Goal: Information Seeking & Learning: Learn about a topic

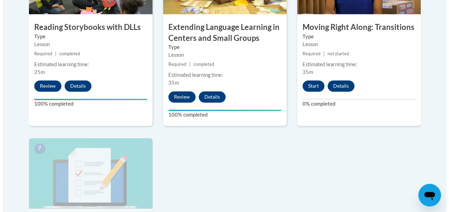
scroll to position [508, 0]
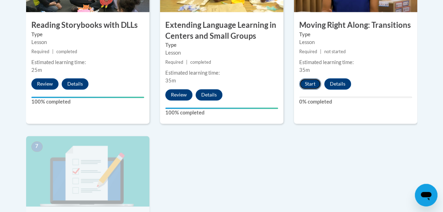
click at [310, 83] on button "Start" at bounding box center [311, 83] width 22 height 11
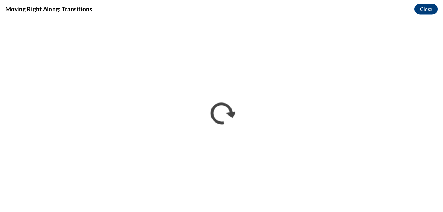
scroll to position [0, 0]
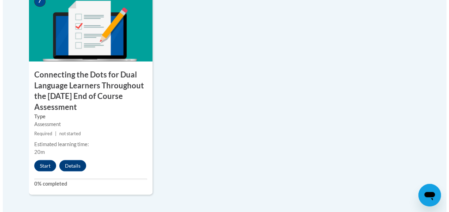
scroll to position [666, 0]
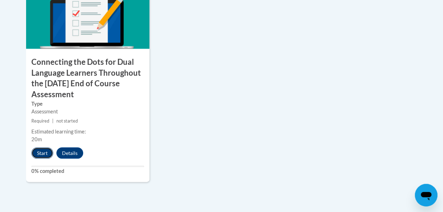
click at [41, 151] on button "Start" at bounding box center [42, 153] width 22 height 11
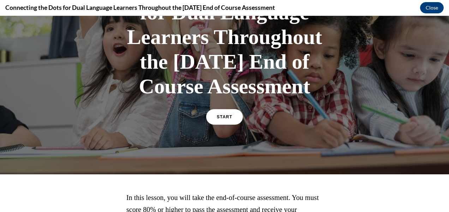
scroll to position [92, 0]
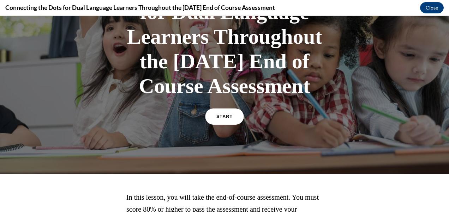
click at [220, 120] on span "START" at bounding box center [224, 116] width 16 height 5
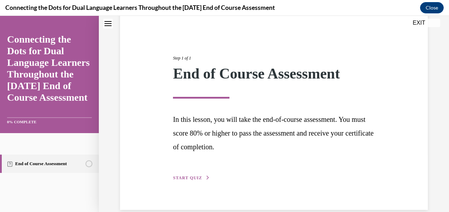
scroll to position [71, 0]
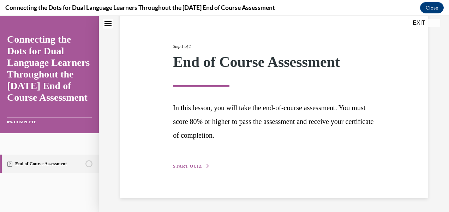
click at [199, 169] on button "START QUIZ" at bounding box center [191, 166] width 37 height 6
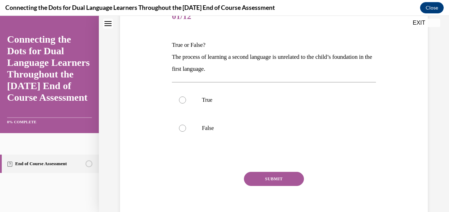
scroll to position [102, 0]
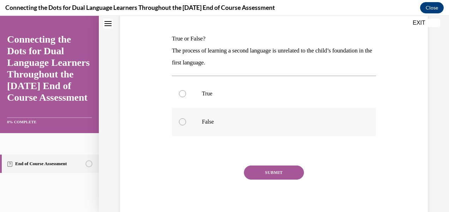
click at [185, 121] on div at bounding box center [182, 122] width 7 height 7
click at [185, 121] on input "False" at bounding box center [182, 122] width 7 height 7
radio input "true"
click at [283, 170] on button "SUBMIT" at bounding box center [274, 173] width 60 height 14
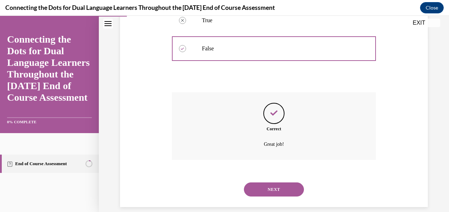
scroll to position [184, 0]
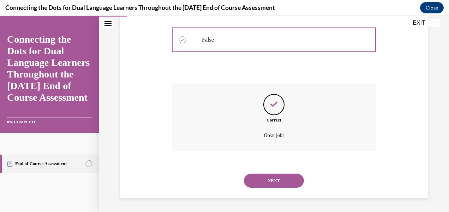
click at [286, 179] on button "NEXT" at bounding box center [274, 181] width 60 height 14
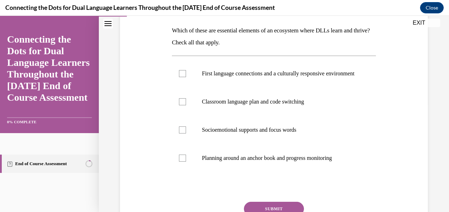
scroll to position [110, 0]
click at [181, 77] on div at bounding box center [182, 73] width 7 height 7
click at [181, 77] on input "First language connections and a culturally responsive environment" at bounding box center [182, 73] width 7 height 7
checkbox input "true"
click at [183, 105] on div at bounding box center [182, 101] width 7 height 7
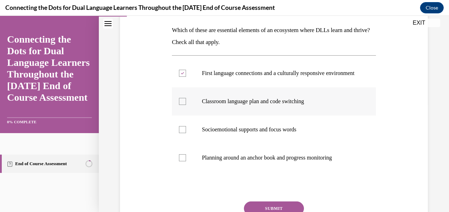
click at [183, 105] on input "Classroom language plan and code switching" at bounding box center [182, 101] width 7 height 7
checkbox input "true"
click at [185, 133] on label "Socioemotional supports and focus words" at bounding box center [274, 130] width 204 height 28
click at [185, 133] on input "Socioemotional supports and focus words" at bounding box center [182, 129] width 7 height 7
checkbox input "true"
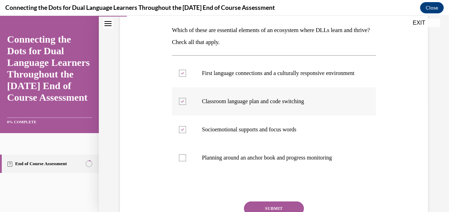
click at [187, 106] on label "Classroom language plan and code switching" at bounding box center [274, 101] width 204 height 28
click at [186, 105] on input "Classroom language plan and code switching" at bounding box center [182, 101] width 7 height 7
checkbox input "false"
click at [183, 162] on div at bounding box center [182, 158] width 7 height 7
click at [183, 162] on input "Planning around an anchor book and progress monitoring" at bounding box center [182, 158] width 7 height 7
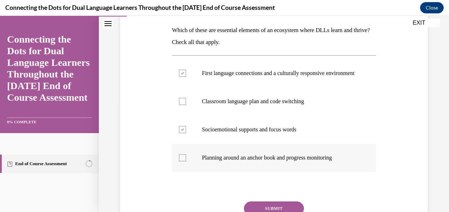
checkbox input "true"
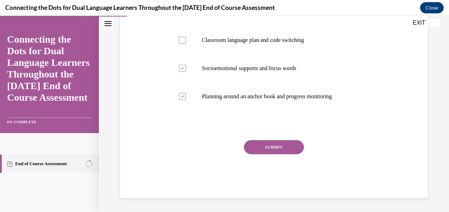
click at [279, 155] on button "SUBMIT" at bounding box center [274, 147] width 60 height 14
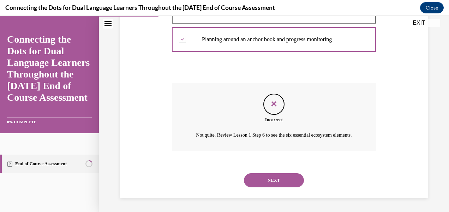
scroll to position [242, 0]
click at [292, 187] on button "NEXT" at bounding box center [274, 181] width 60 height 14
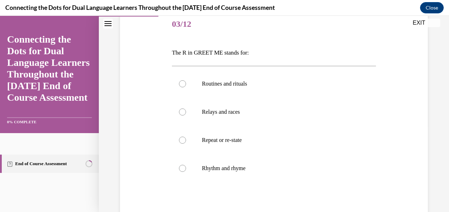
scroll to position [85, 0]
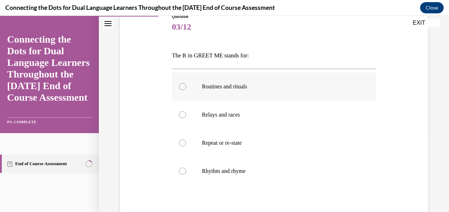
click at [183, 86] on div at bounding box center [182, 86] width 7 height 7
click at [183, 86] on input "Routines and rituals" at bounding box center [182, 86] width 7 height 7
radio input "true"
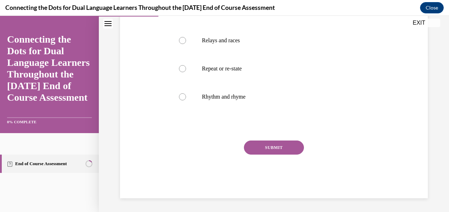
click at [288, 150] on button "SUBMIT" at bounding box center [274, 148] width 60 height 14
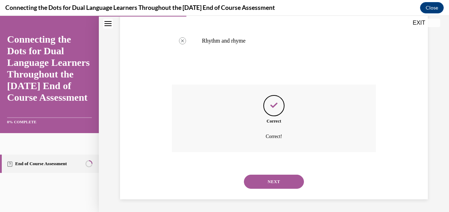
scroll to position [216, 0]
click at [292, 183] on button "NEXT" at bounding box center [274, 181] width 60 height 14
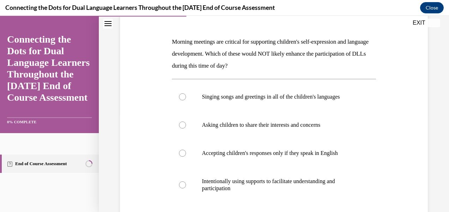
scroll to position [98, 0]
click at [184, 155] on div at bounding box center [182, 153] width 7 height 7
click at [184, 155] on input "Accepting children's responses only if they speak in English" at bounding box center [182, 153] width 7 height 7
radio input "true"
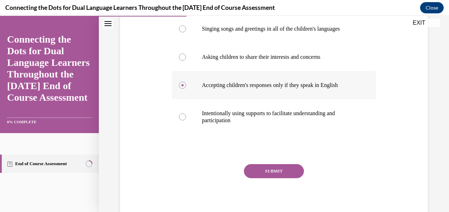
scroll to position [190, 0]
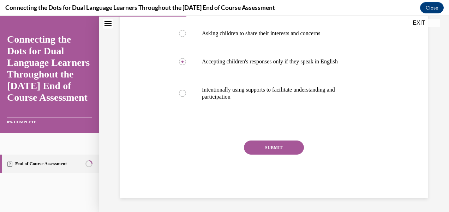
click at [288, 149] on button "SUBMIT" at bounding box center [274, 148] width 60 height 14
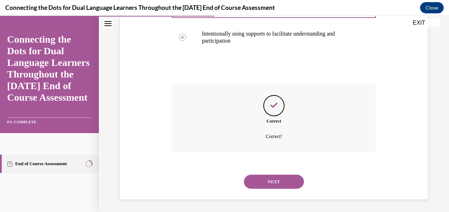
scroll to position [247, 0]
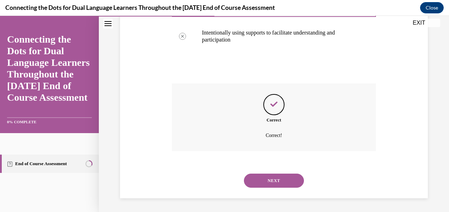
click at [284, 181] on button "NEXT" at bounding box center [274, 181] width 60 height 14
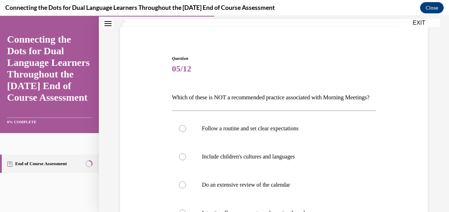
scroll to position [93, 0]
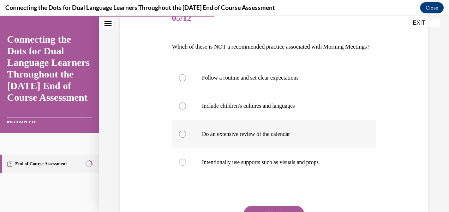
click at [177, 142] on label "Do an extensive review of the calendar" at bounding box center [274, 134] width 204 height 28
click at [179, 138] on input "Do an extensive review of the calendar" at bounding box center [182, 134] width 7 height 7
radio input "true"
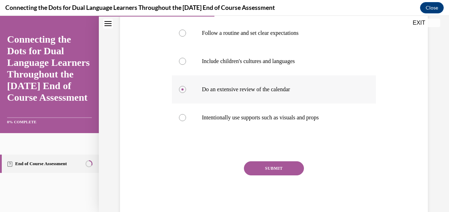
scroll to position [171, 0]
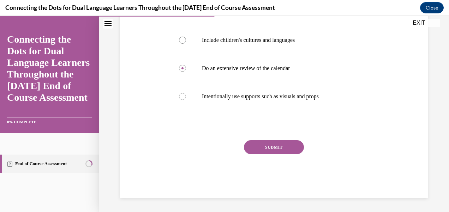
click at [290, 146] on button "SUBMIT" at bounding box center [274, 147] width 60 height 14
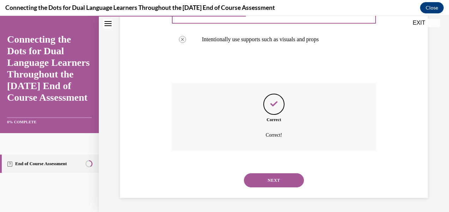
scroll to position [228, 0]
click at [288, 180] on button "NEXT" at bounding box center [274, 181] width 60 height 14
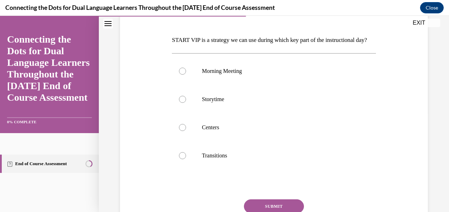
scroll to position [101, 0]
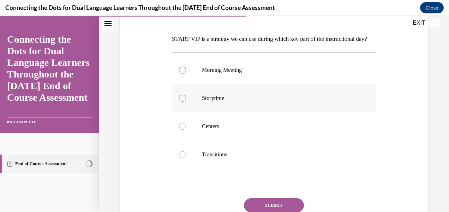
click at [181, 102] on div at bounding box center [182, 98] width 7 height 7
click at [181, 102] on input "Storytime" at bounding box center [182, 98] width 7 height 7
radio input "true"
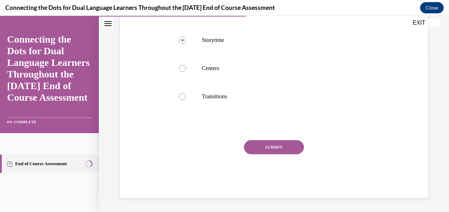
click at [288, 148] on button "SUBMIT" at bounding box center [274, 147] width 60 height 14
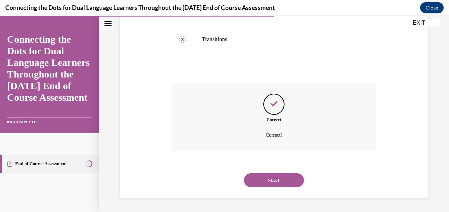
scroll to position [228, 0]
click at [288, 184] on button "NEXT" at bounding box center [274, 181] width 60 height 14
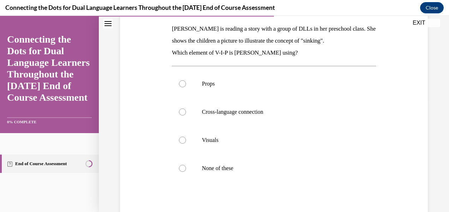
scroll to position [109, 0]
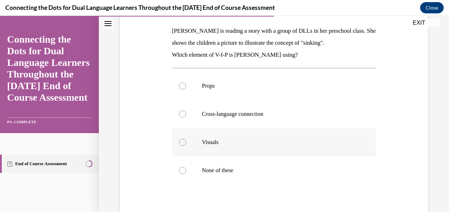
click at [182, 143] on div at bounding box center [182, 142] width 7 height 7
click at [182, 143] on input "Visuals" at bounding box center [182, 142] width 7 height 7
radio input "true"
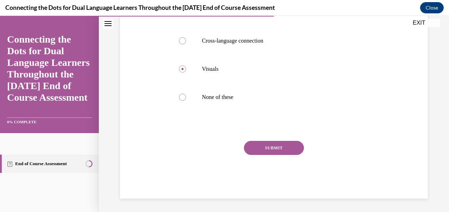
click at [278, 146] on button "SUBMIT" at bounding box center [274, 148] width 60 height 14
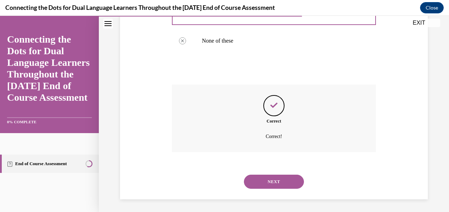
scroll to position [240, 0]
click at [291, 179] on button "NEXT" at bounding box center [274, 181] width 60 height 14
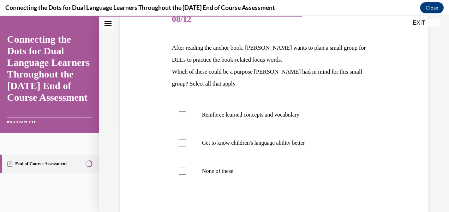
scroll to position [93, 0]
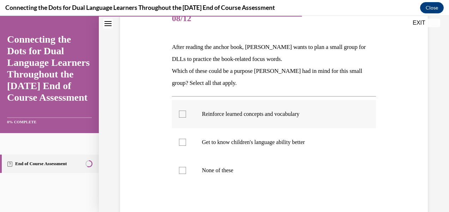
click at [184, 118] on label "Reinforce learned concepts and vocabulary" at bounding box center [274, 114] width 204 height 28
click at [184, 118] on input "Reinforce learned concepts and vocabulary" at bounding box center [182, 114] width 7 height 7
checkbox input "true"
click at [183, 143] on div at bounding box center [182, 142] width 7 height 7
click at [183, 143] on input "Get to know children's language ability better" at bounding box center [182, 142] width 7 height 7
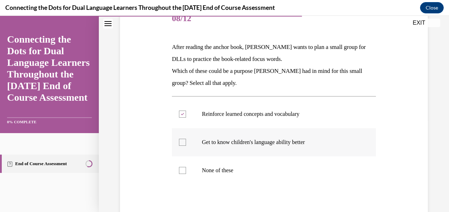
checkbox input "true"
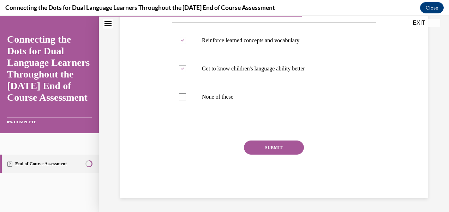
click at [293, 148] on button "SUBMIT" at bounding box center [274, 148] width 60 height 14
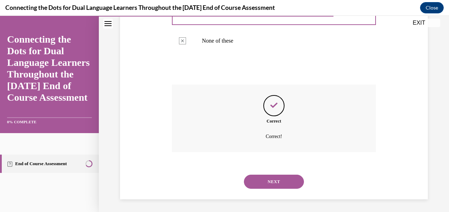
scroll to position [224, 0]
click at [290, 179] on button "NEXT" at bounding box center [274, 181] width 60 height 14
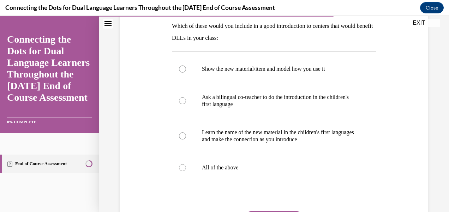
scroll to position [114, 0]
click at [179, 170] on div at bounding box center [182, 168] width 7 height 7
click at [179, 170] on input "All of the above" at bounding box center [182, 168] width 7 height 7
radio input "true"
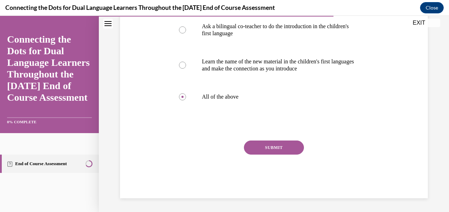
click at [287, 147] on button "SUBMIT" at bounding box center [274, 148] width 60 height 14
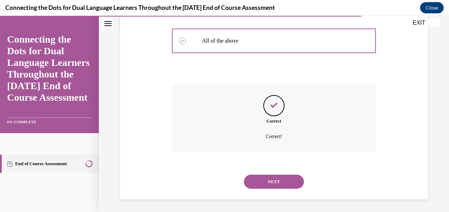
scroll to position [242, 0]
click at [290, 180] on button "NEXT" at bounding box center [274, 181] width 60 height 14
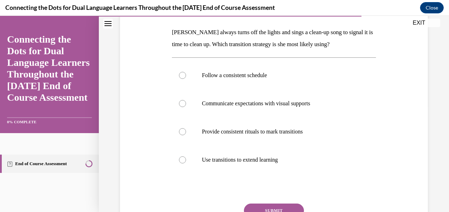
scroll to position [105, 0]
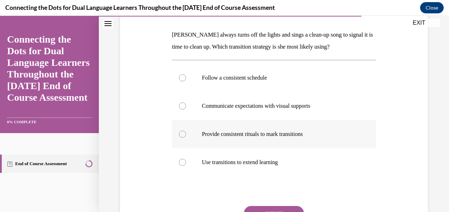
click at [184, 133] on div at bounding box center [182, 134] width 7 height 7
click at [184, 133] on input "Provide consistent rituals to mark transitions" at bounding box center [182, 134] width 7 height 7
radio input "true"
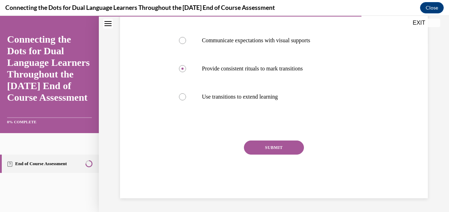
click at [291, 148] on button "SUBMIT" at bounding box center [274, 148] width 60 height 14
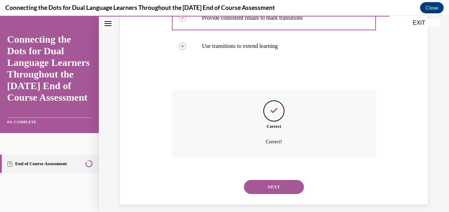
scroll to position [228, 0]
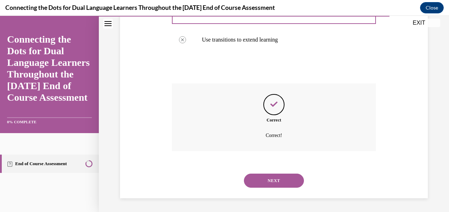
click at [285, 184] on button "NEXT" at bounding box center [274, 181] width 60 height 14
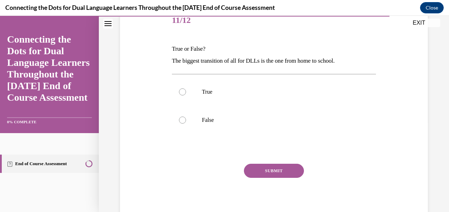
scroll to position [91, 0]
click at [182, 94] on div at bounding box center [182, 92] width 7 height 7
click at [182, 94] on input "True" at bounding box center [182, 92] width 7 height 7
radio input "true"
click at [291, 173] on button "SUBMIT" at bounding box center [274, 171] width 60 height 14
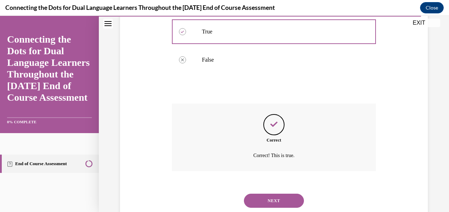
scroll to position [172, 0]
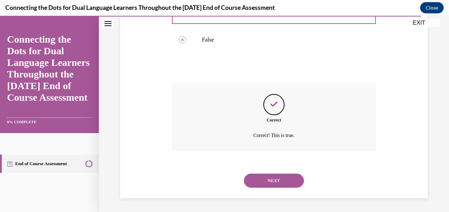
click at [290, 181] on button "NEXT" at bounding box center [274, 181] width 60 height 14
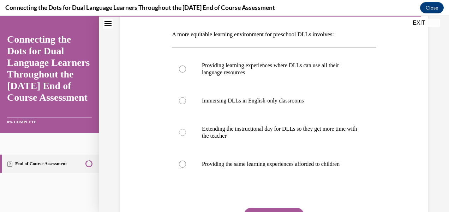
scroll to position [104, 0]
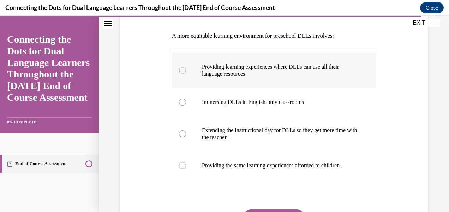
click at [179, 67] on div at bounding box center [182, 70] width 7 height 7
click at [179, 67] on input "Providing learning experiences where DLLs can use all their language resources" at bounding box center [182, 70] width 7 height 7
radio input "true"
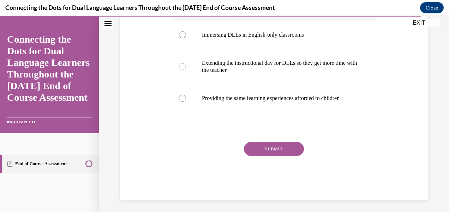
scroll to position [173, 0]
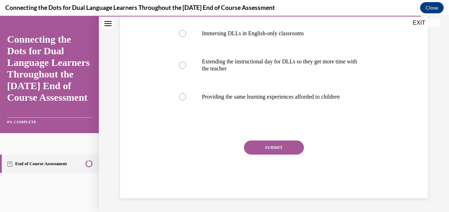
click at [286, 146] on button "SUBMIT" at bounding box center [274, 148] width 60 height 14
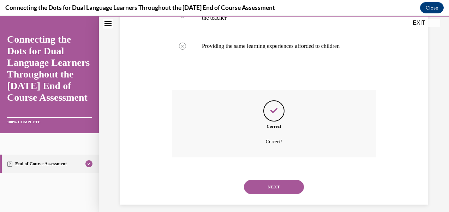
scroll to position [230, 0]
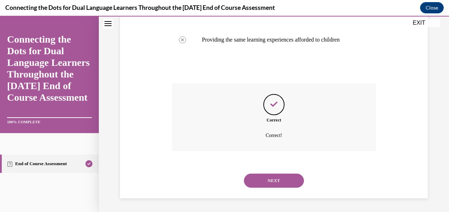
click at [290, 177] on button "NEXT" at bounding box center [274, 181] width 60 height 14
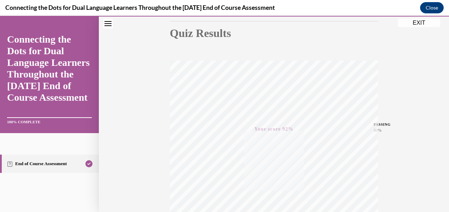
scroll to position [165, 0]
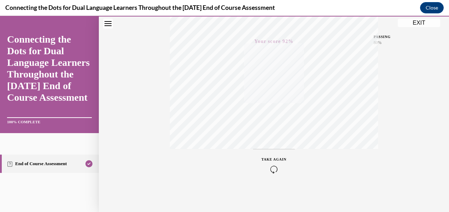
click at [416, 21] on button "EXIT" at bounding box center [419, 23] width 42 height 8
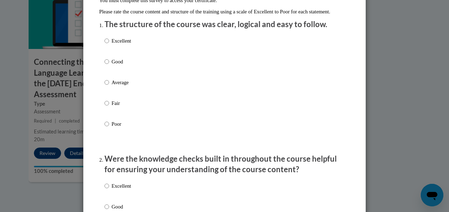
scroll to position [84, 0]
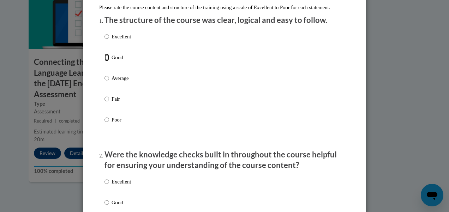
click at [105, 61] on input "Good" at bounding box center [106, 58] width 5 height 8
radio input "true"
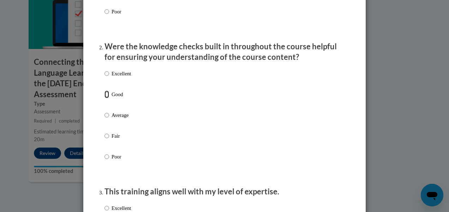
click at [105, 98] on input "Good" at bounding box center [106, 95] width 5 height 8
radio input "true"
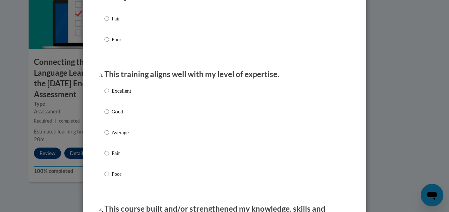
scroll to position [313, 0]
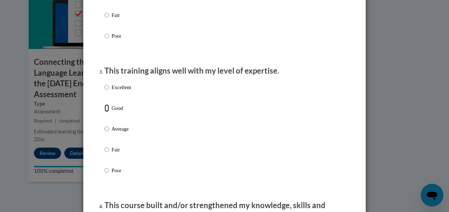
click at [105, 112] on input "Good" at bounding box center [106, 108] width 5 height 8
radio input "true"
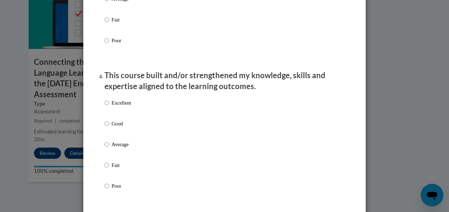
scroll to position [449, 0]
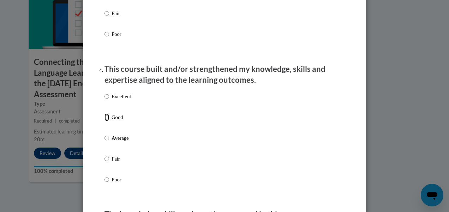
click at [104, 121] on input "Good" at bounding box center [106, 118] width 5 height 8
radio input "true"
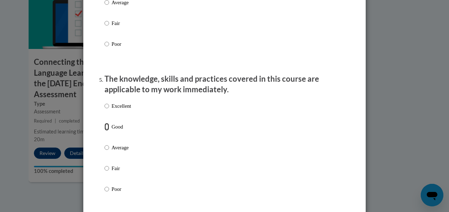
click at [104, 131] on input "Good" at bounding box center [106, 127] width 5 height 8
radio input "true"
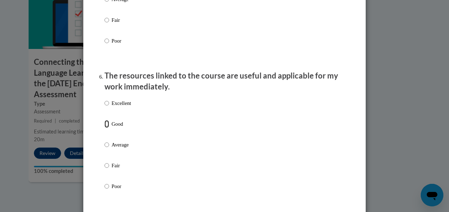
click at [104, 128] on input "Good" at bounding box center [106, 124] width 5 height 8
radio input "true"
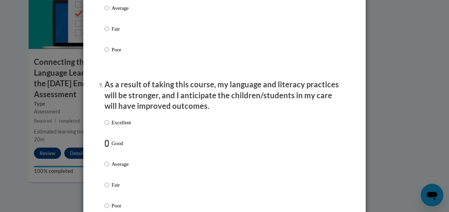
click at [104, 147] on input "Good" at bounding box center [106, 144] width 5 height 8
radio input "true"
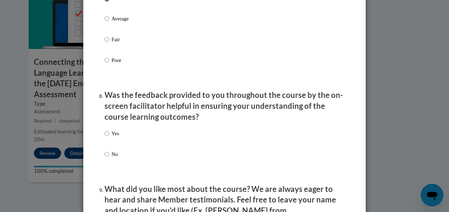
scroll to position [1025, 0]
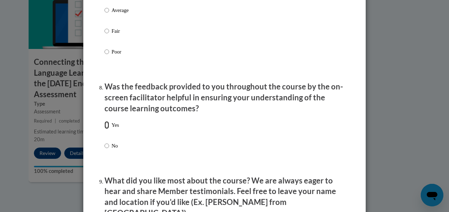
click at [105, 128] on input "Yes" at bounding box center [106, 125] width 5 height 8
radio input "true"
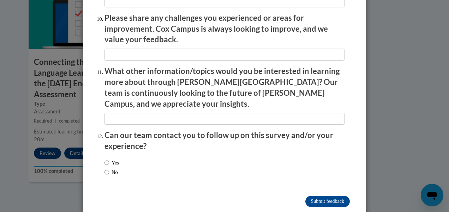
scroll to position [1255, 0]
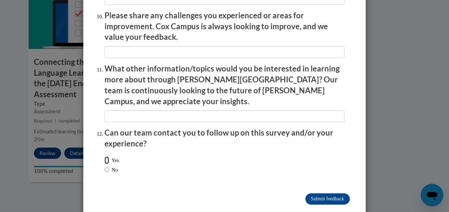
click at [105, 157] on input "Yes" at bounding box center [106, 161] width 5 height 8
radio input "true"
click at [334, 194] on input "Submit feedback" at bounding box center [327, 199] width 44 height 11
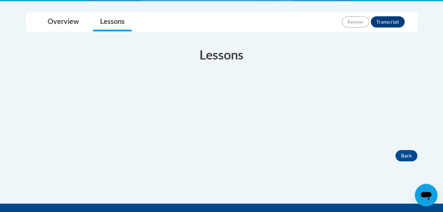
scroll to position [169, 0]
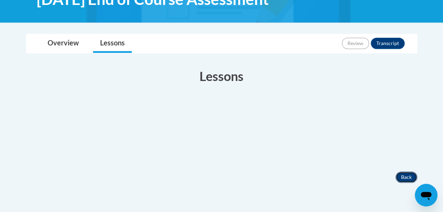
click at [403, 183] on button "Back" at bounding box center [407, 177] width 22 height 11
